Goal: Find specific page/section: Find specific page/section

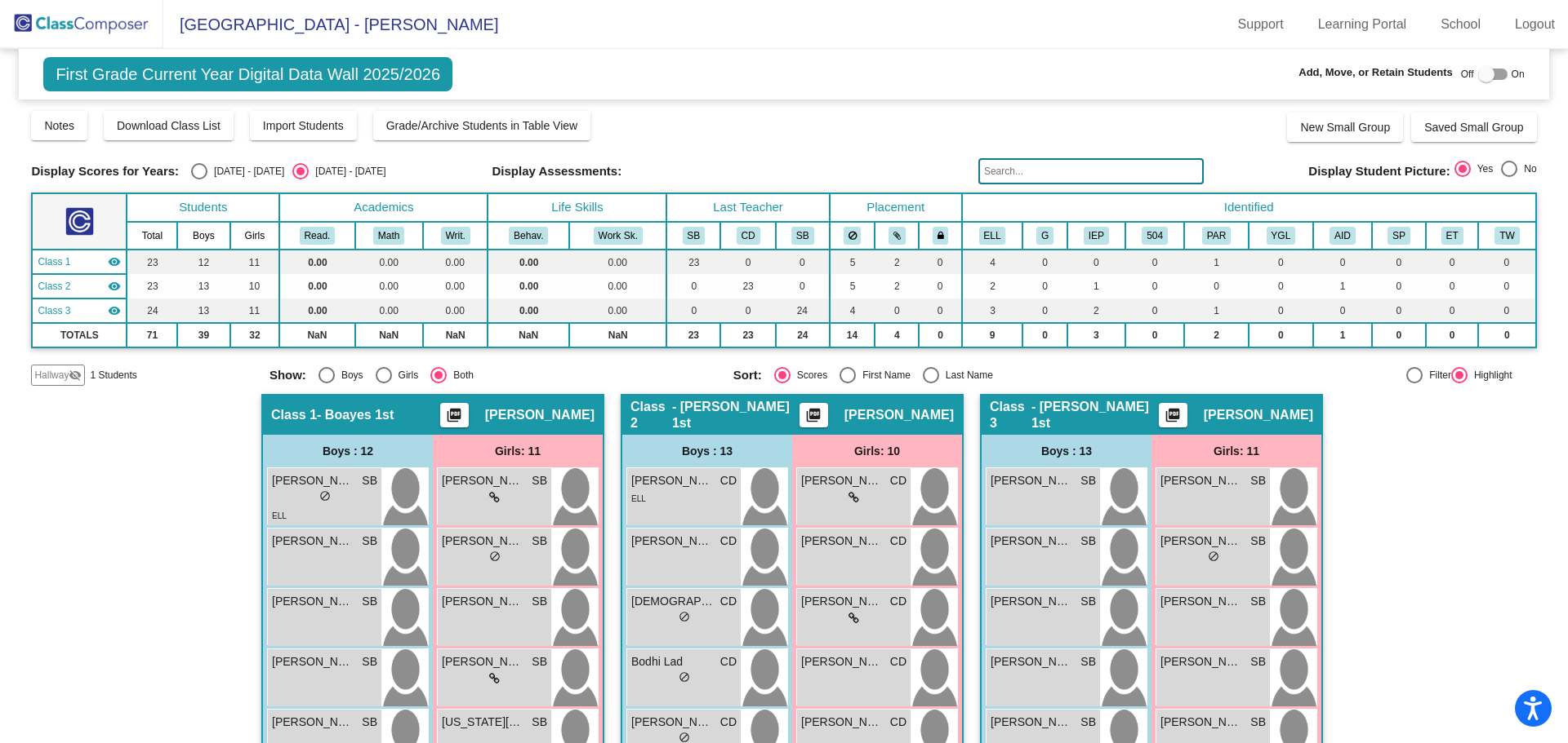
click at [107, 23] on img at bounding box center [81, 24] width 164 height 48
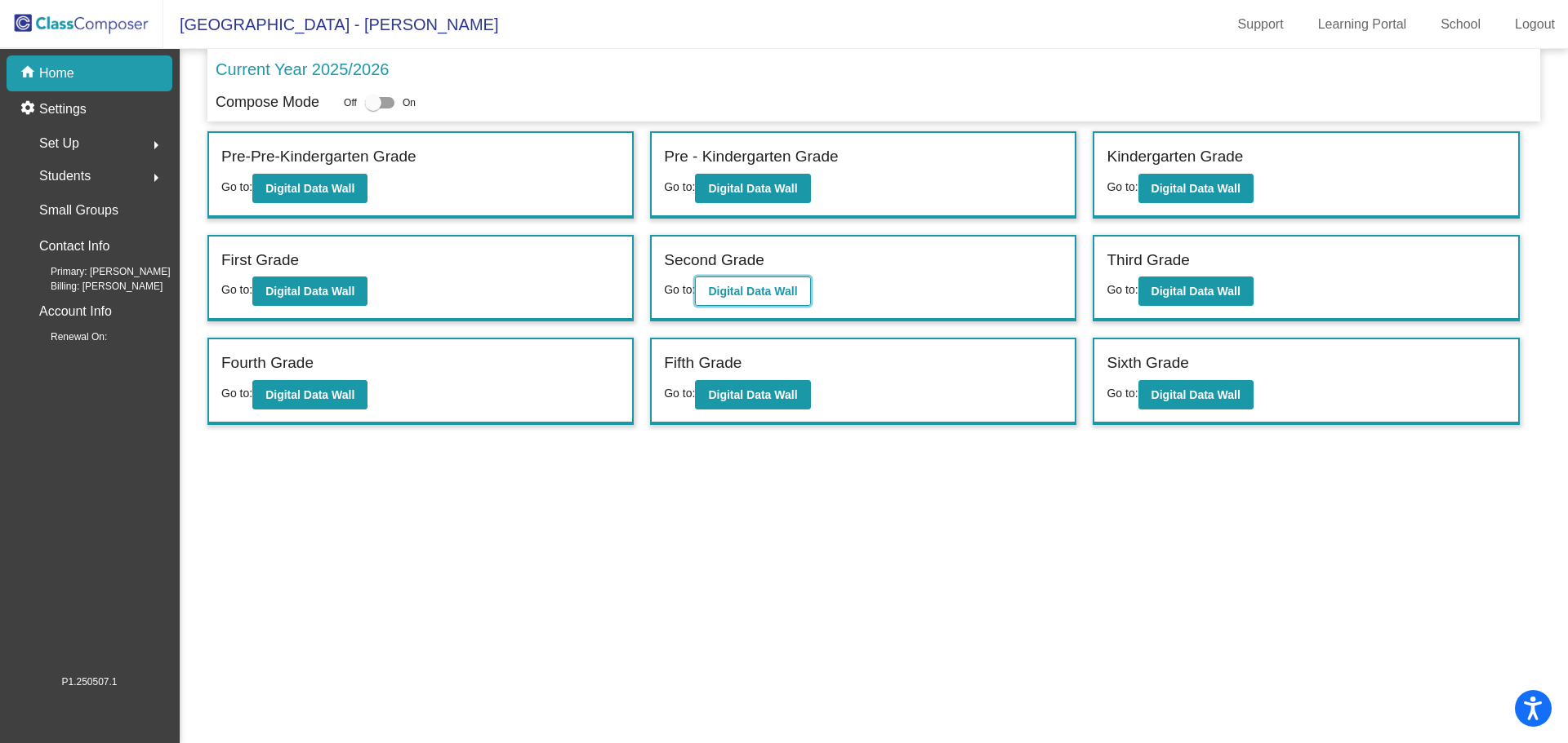
click at [768, 295] on b "Digital Data Wall" at bounding box center [752, 290] width 89 height 13
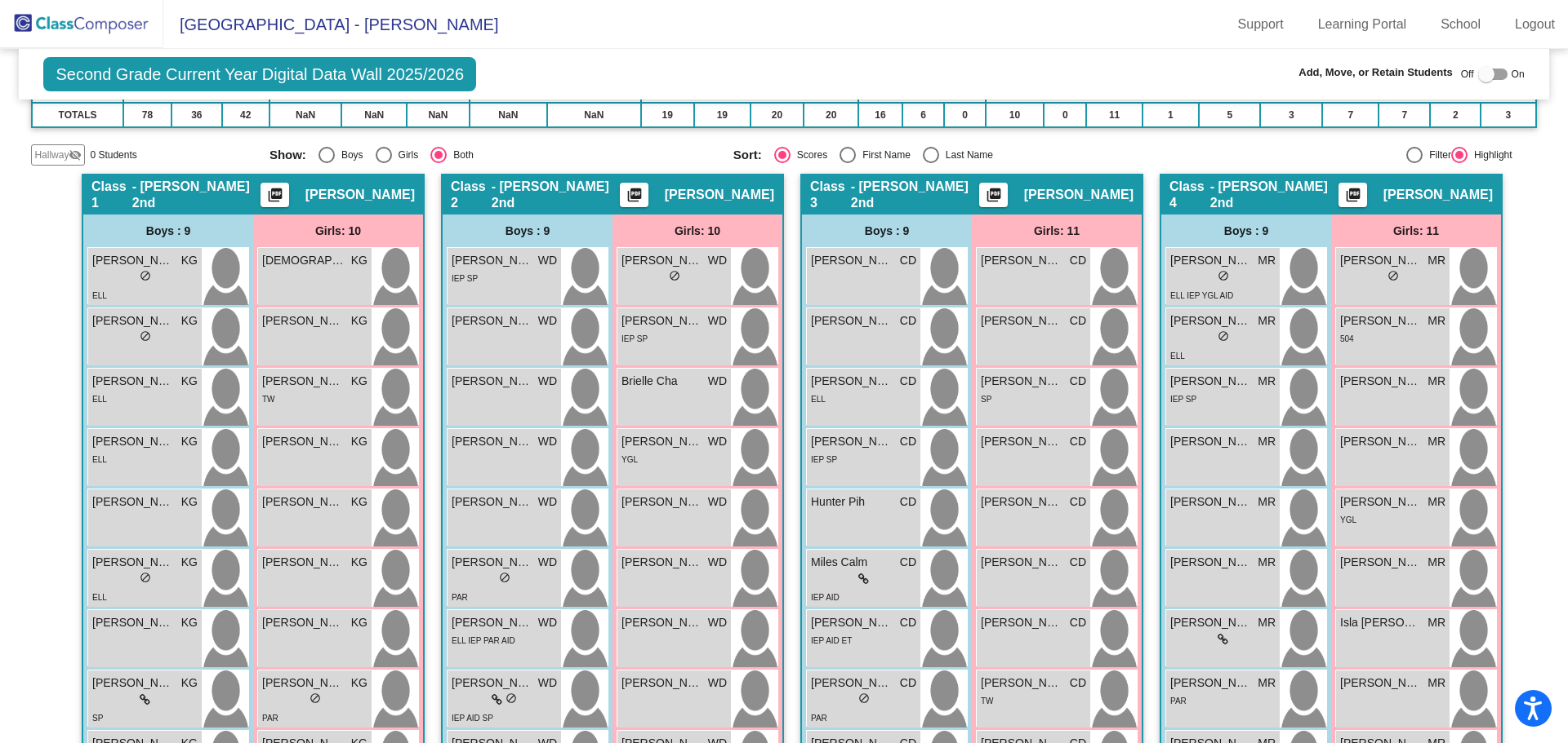
scroll to position [439, 0]
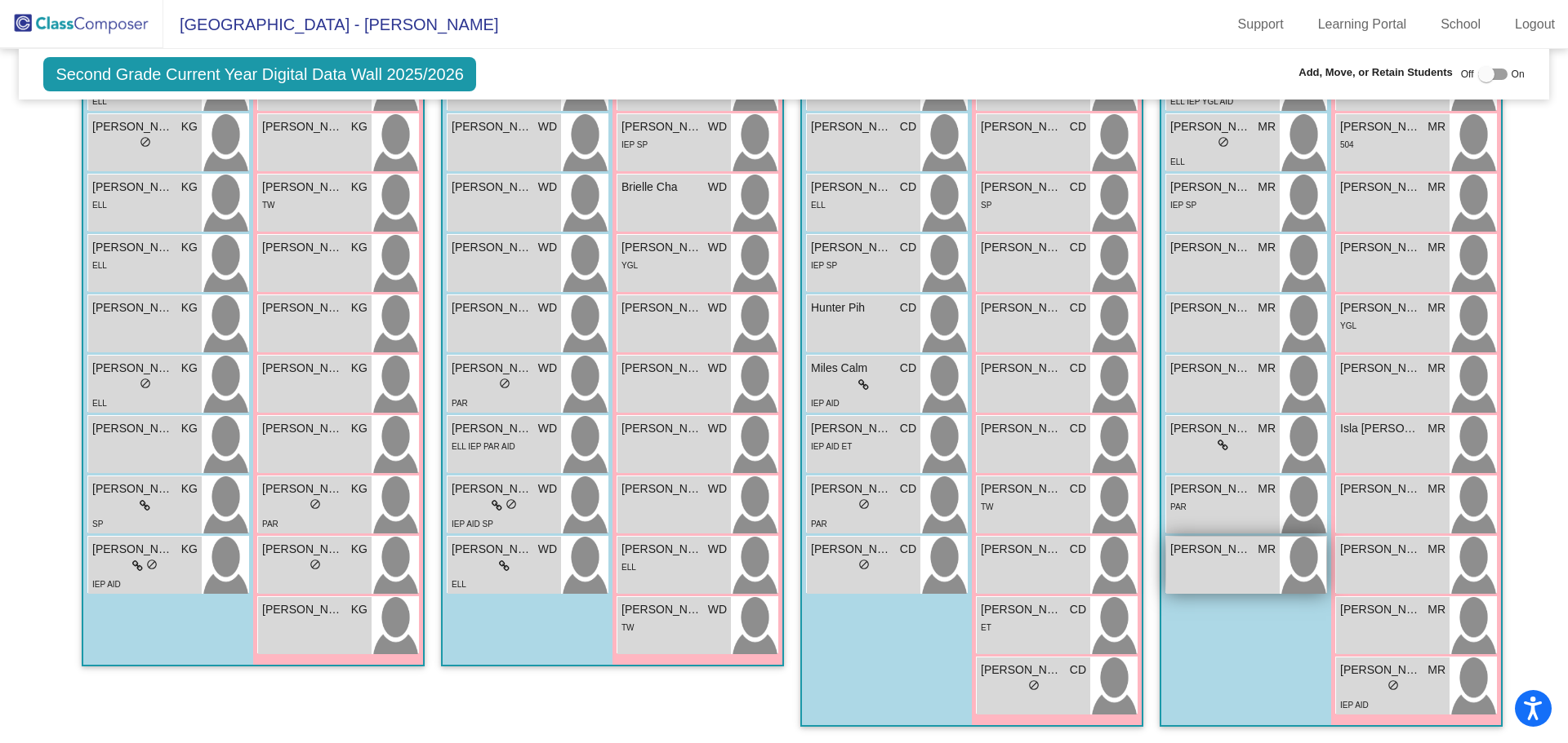
click at [1221, 569] on div "Matthew Chaidez MR lock do_not_disturb_alt" at bounding box center [1222, 565] width 113 height 57
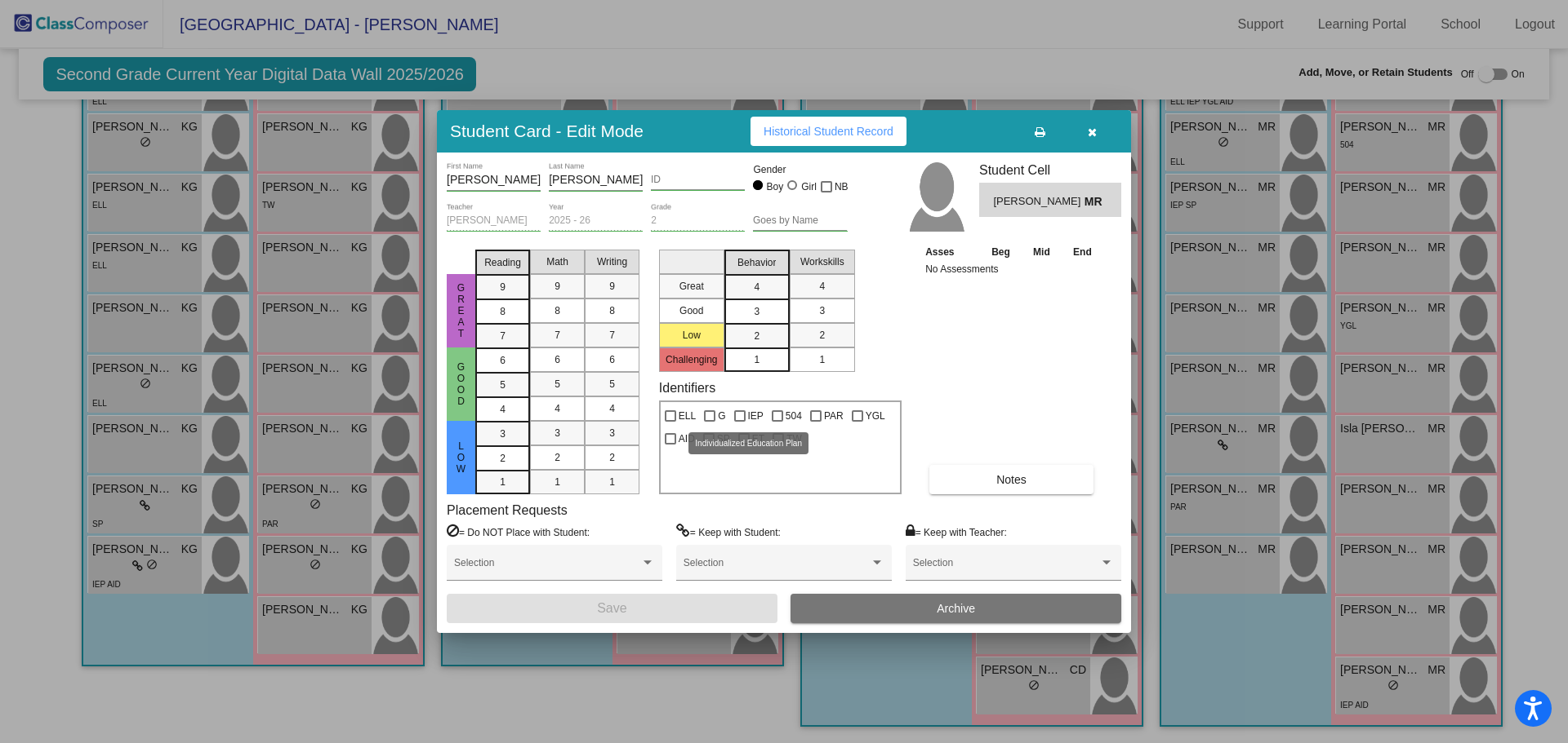
click at [740, 414] on div at bounding box center [739, 416] width 12 height 12
click at [739, 422] on input "IEP" at bounding box center [739, 422] width 1 height 1
checkbox input "true"
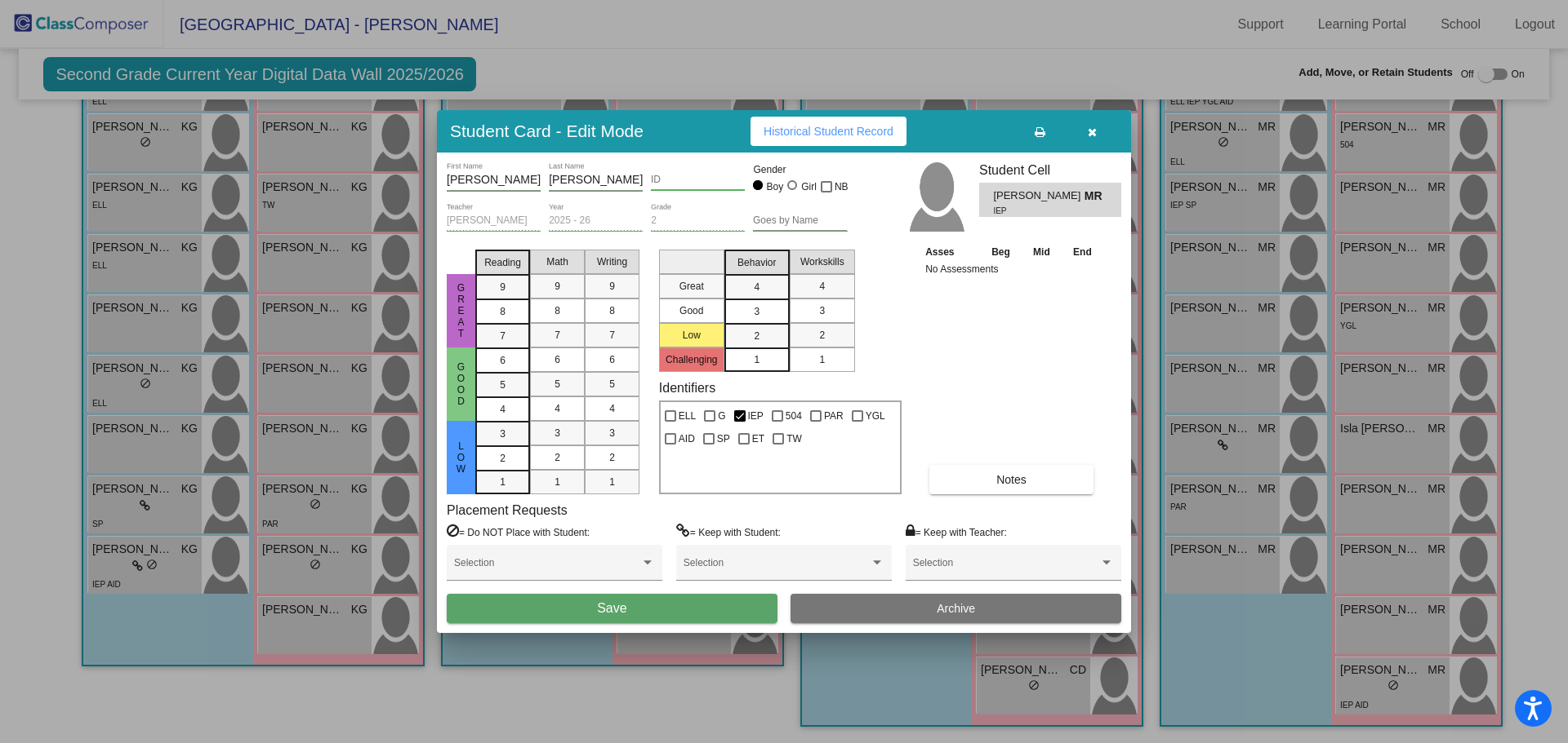
click at [624, 598] on button "Save" at bounding box center [612, 609] width 331 height 29
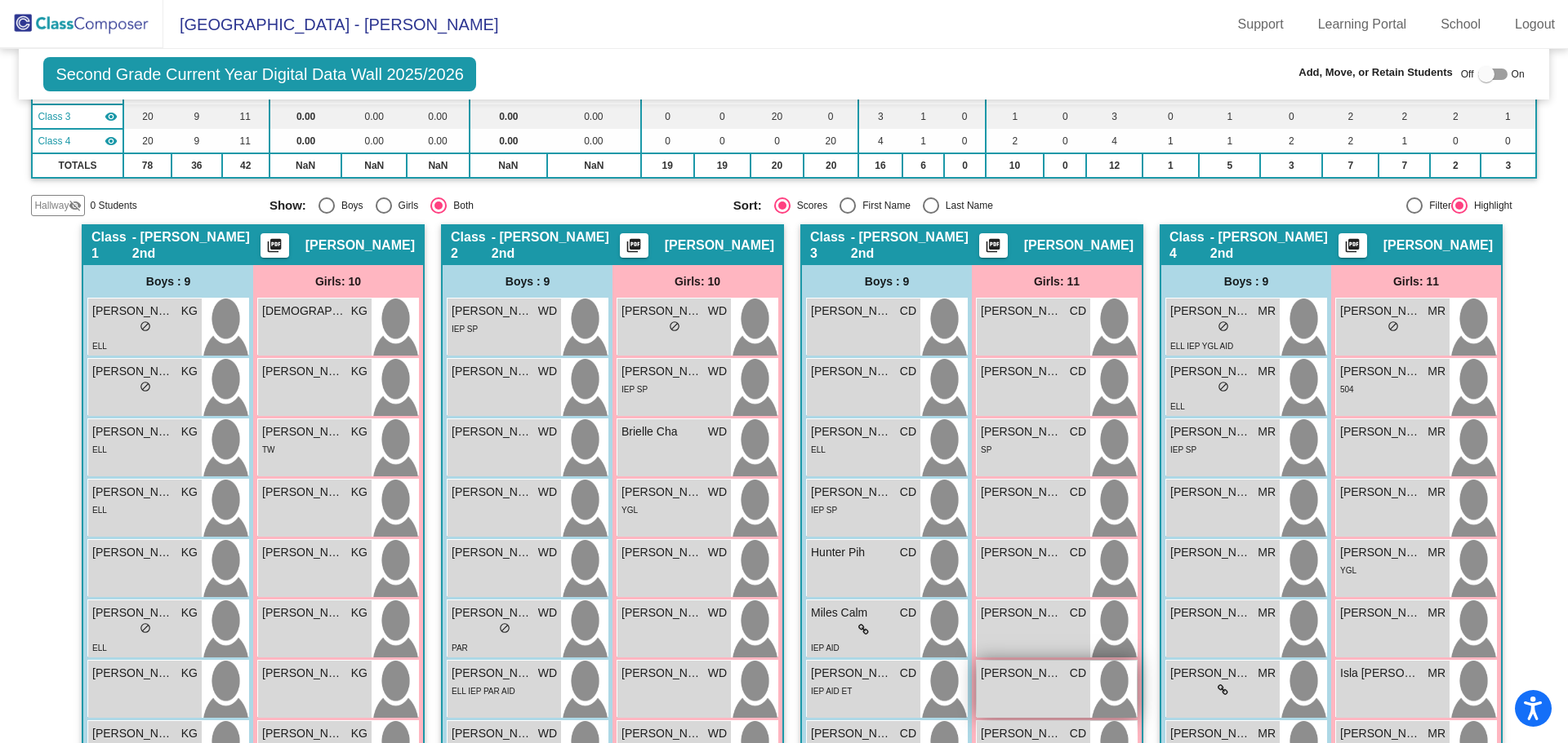
scroll to position [31, 0]
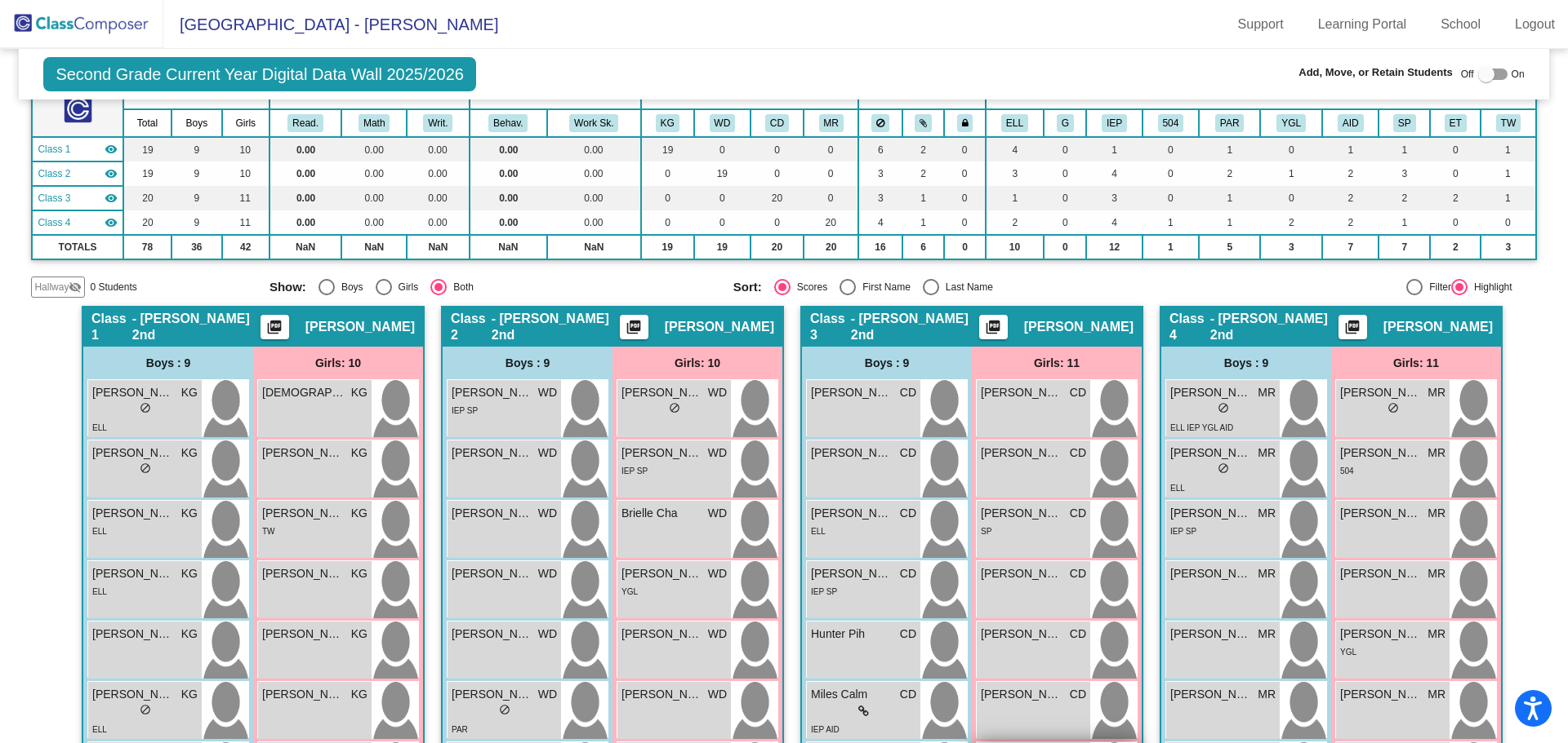
scroll to position [31, 0]
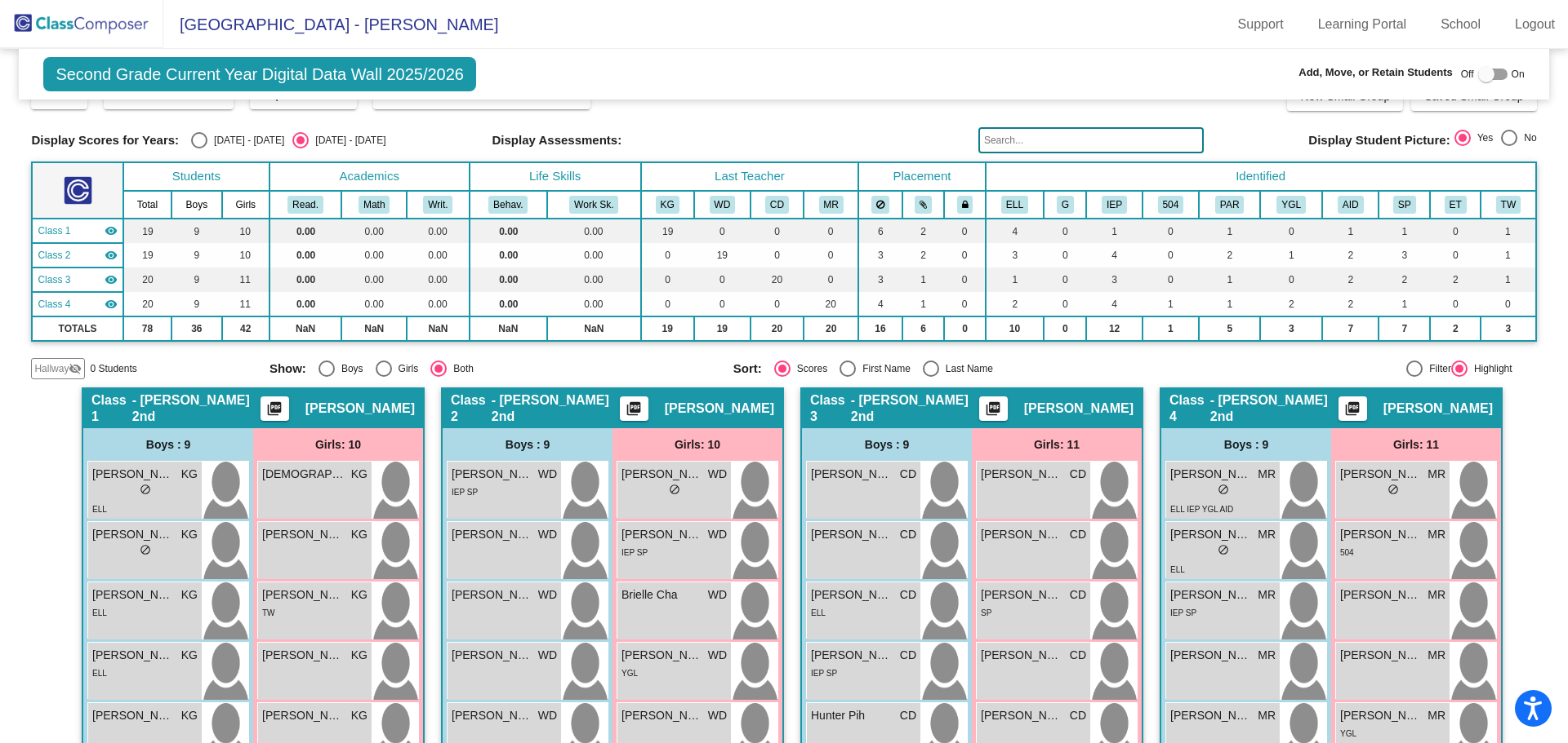
click at [1099, 138] on input "text" at bounding box center [1091, 140] width 226 height 26
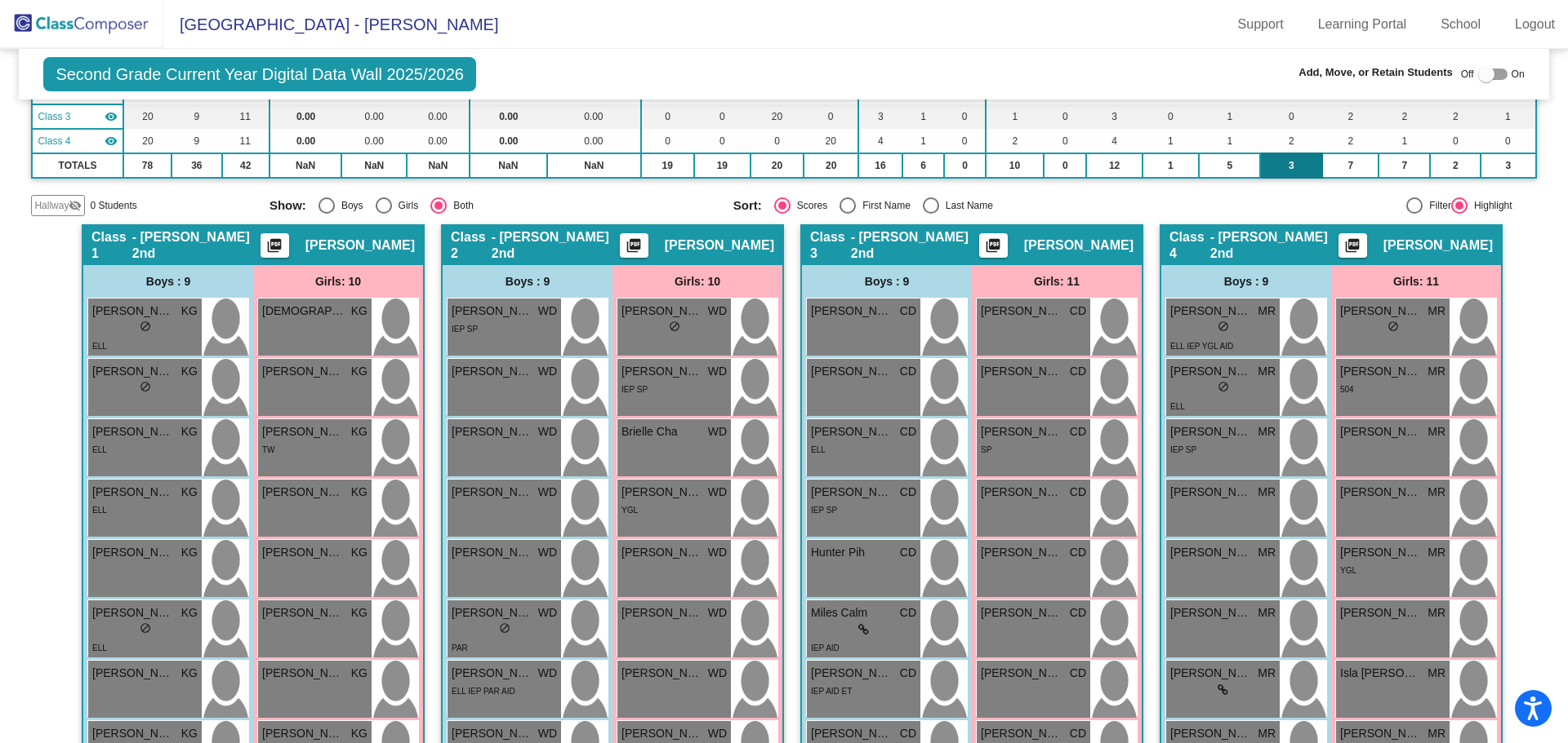
scroll to position [0, 0]
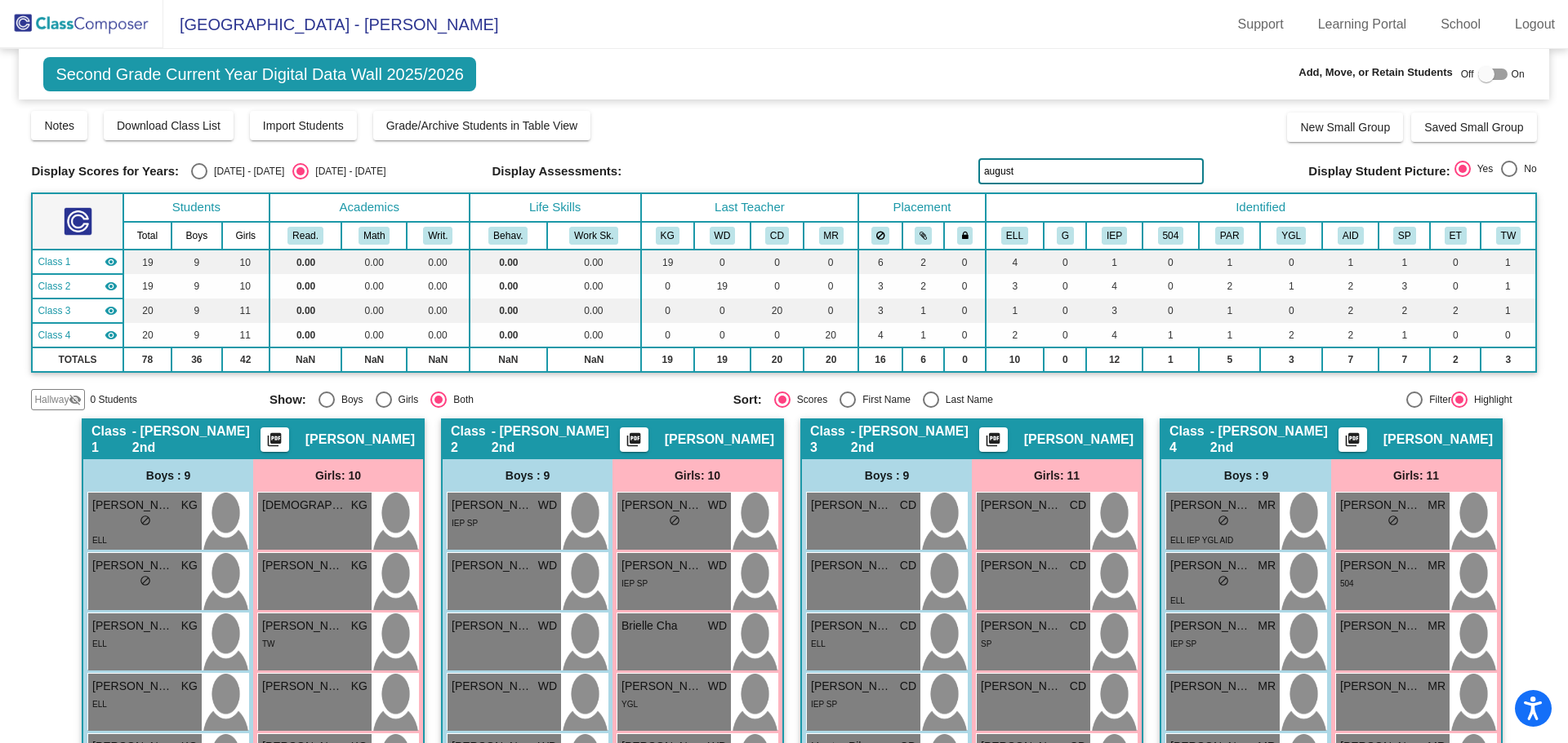
type input "august"
click at [1481, 75] on div at bounding box center [1486, 74] width 16 height 16
checkbox input "true"
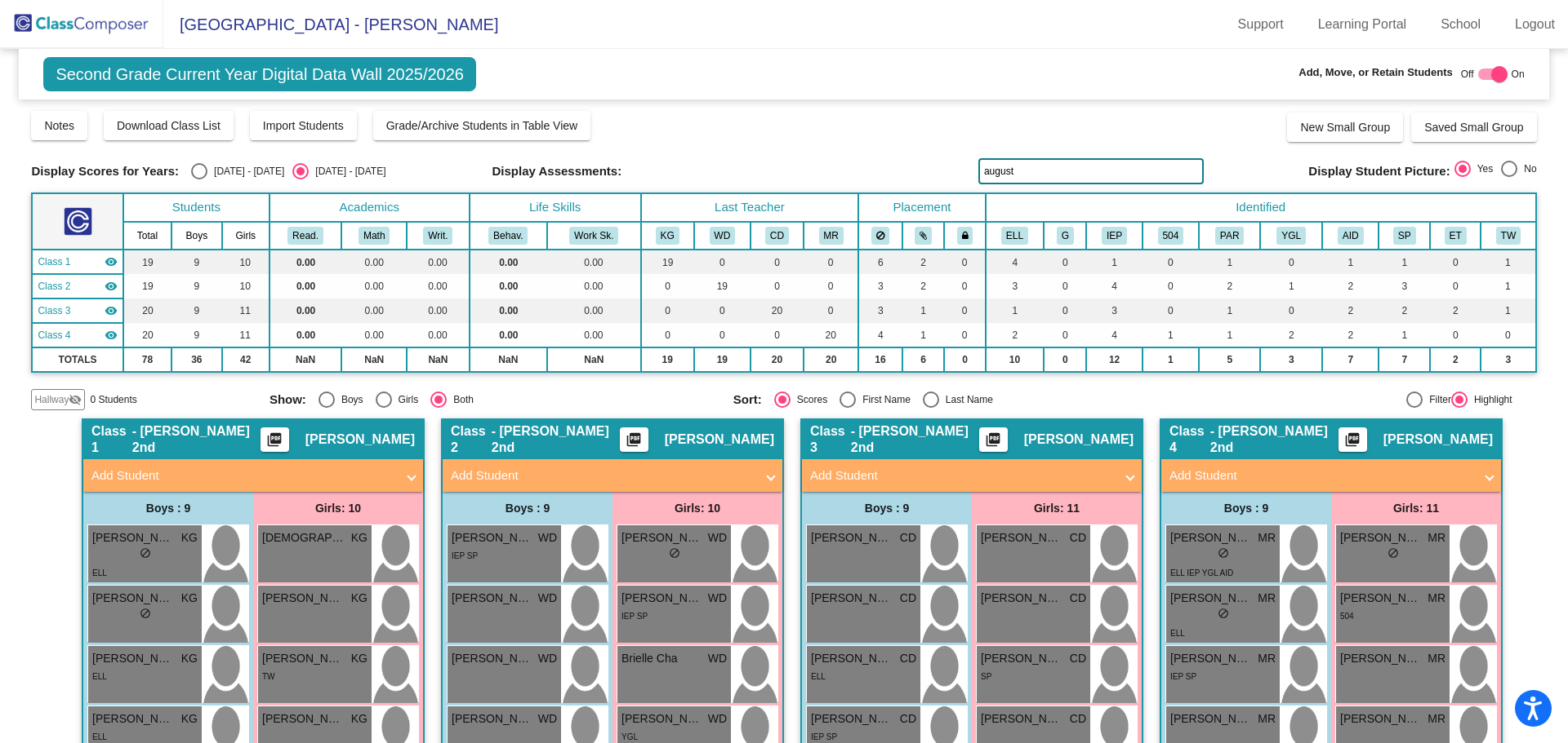
click at [1106, 161] on input "august" at bounding box center [1091, 171] width 226 height 26
type input "a"
type input "[PERSON_NAME]"
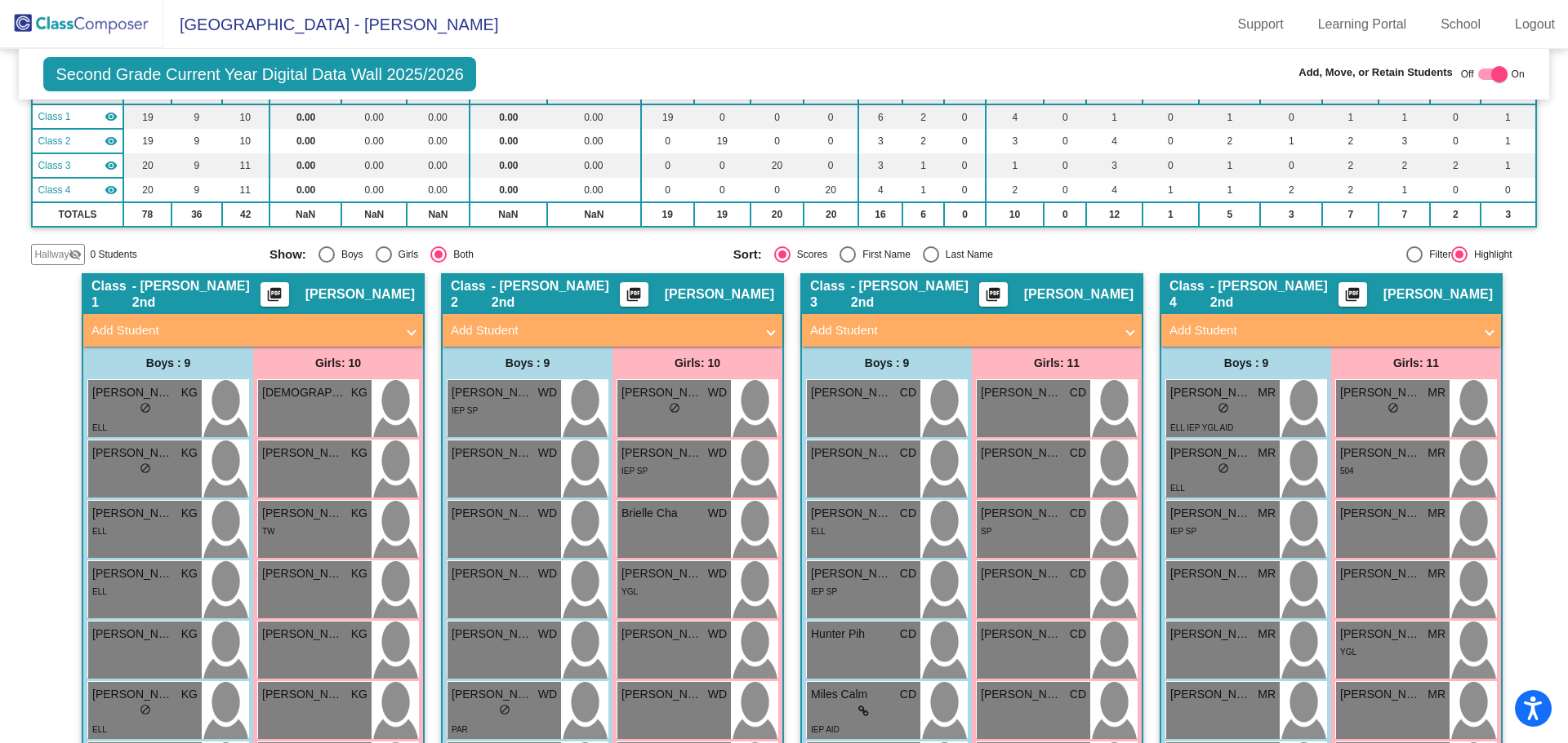
scroll to position [64, 0]
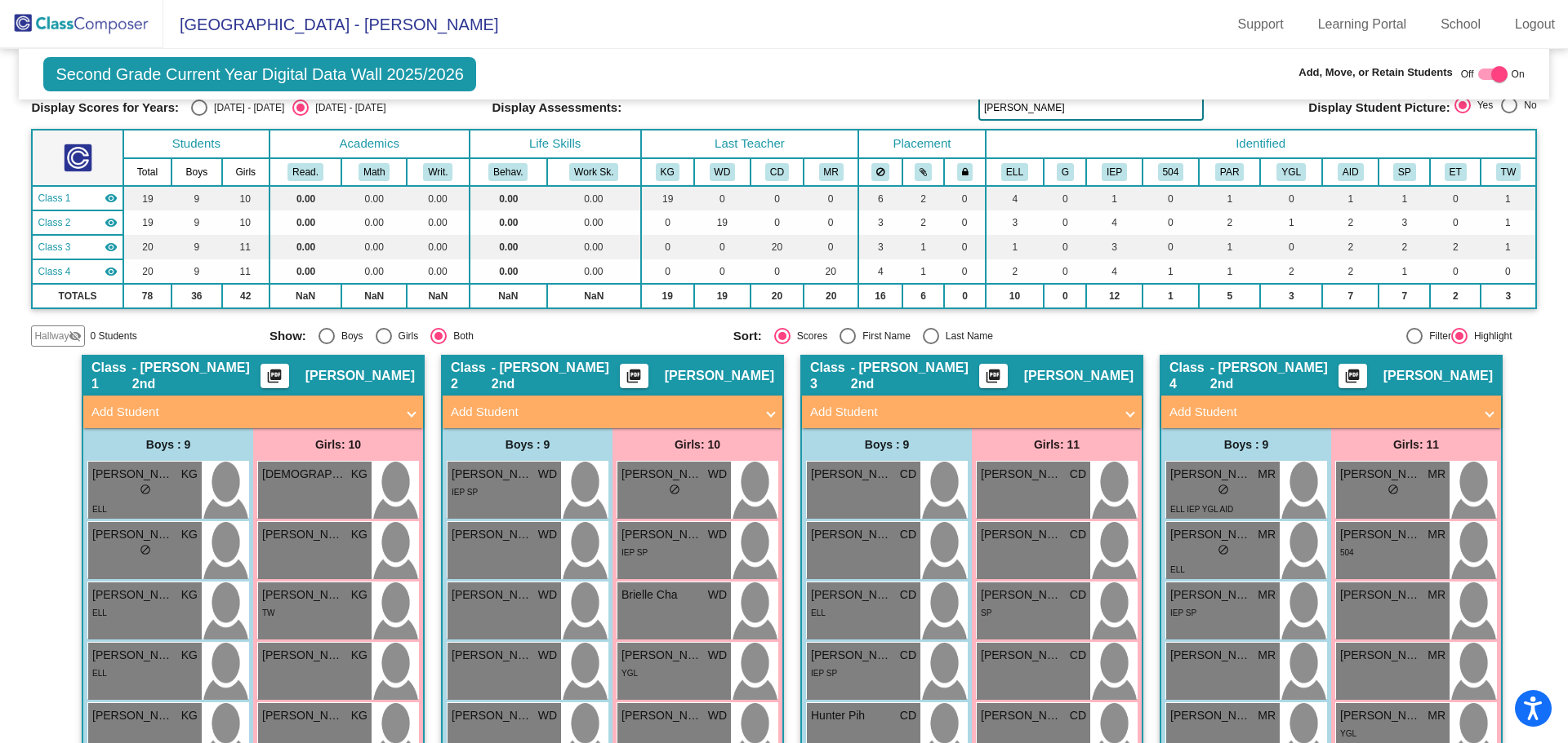
click at [92, 19] on img at bounding box center [81, 24] width 164 height 48
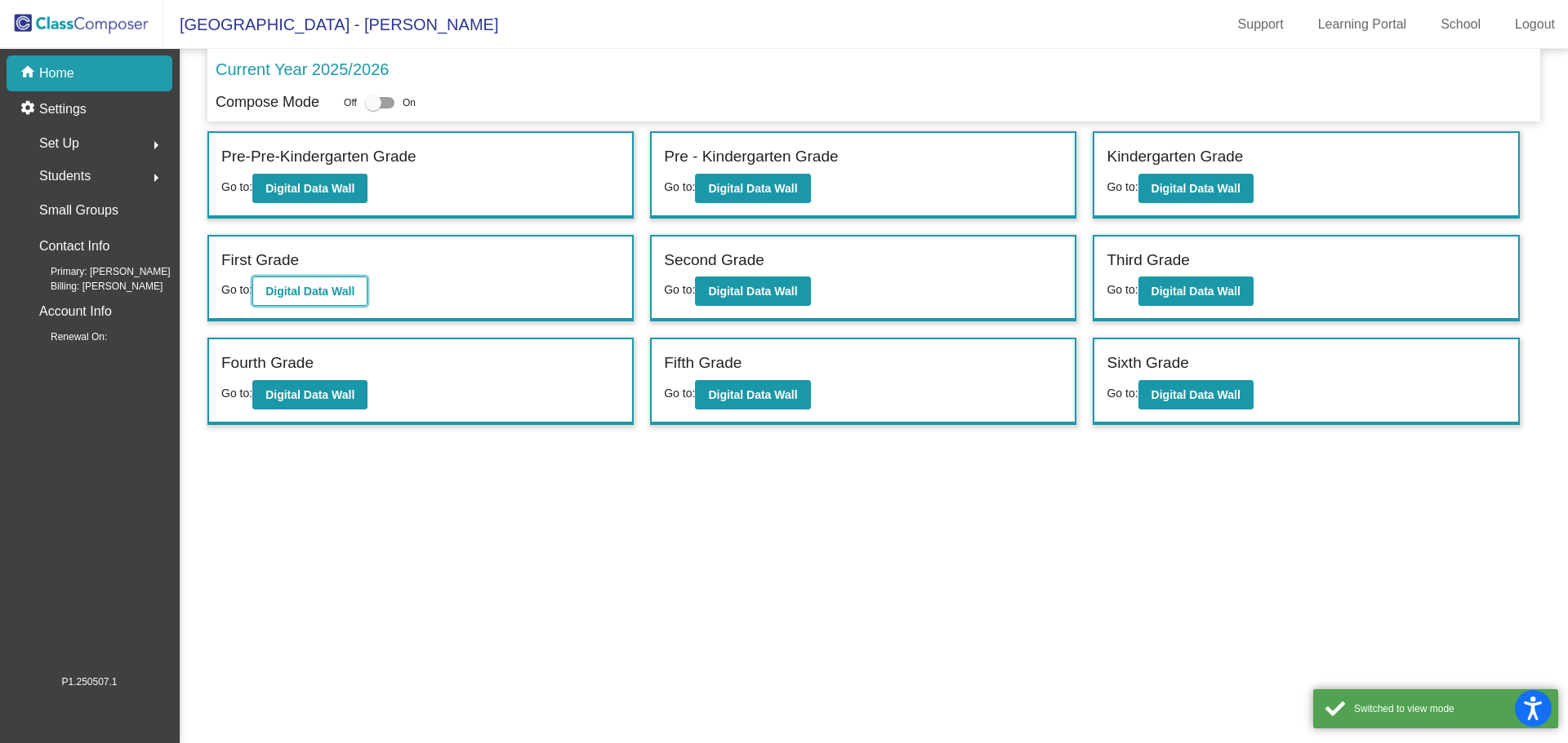
click at [320, 288] on b "Digital Data Wall" at bounding box center [310, 290] width 89 height 13
